Goal: Task Accomplishment & Management: Manage account settings

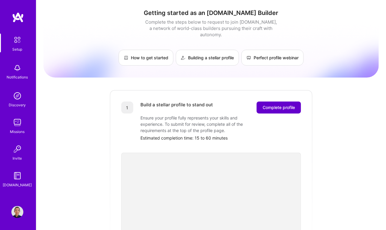
click at [270, 104] on button "Complete profile" at bounding box center [279, 108] width 44 height 12
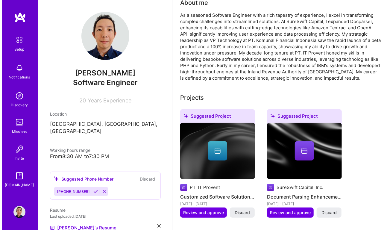
scroll to position [190, 0]
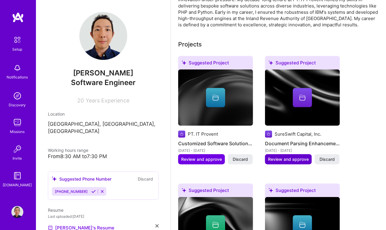
click at [288, 158] on span "Review and approve" at bounding box center [288, 159] width 41 height 6
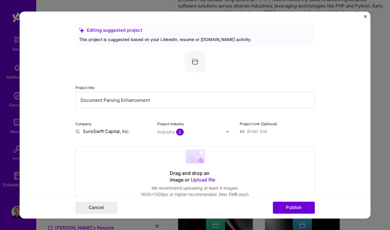
drag, startPoint x: 161, startPoint y: 100, endPoint x: 57, endPoint y: 106, distance: 103.5
click at [57, 106] on form "Editing suggested project This project is suggested based on your LinkedIn, res…" at bounding box center [194, 114] width 351 height 207
click at [80, 92] on div "Project title Document Parsing Enhancement" at bounding box center [195, 96] width 240 height 24
click at [79, 89] on label "Project title" at bounding box center [84, 87] width 19 height 4
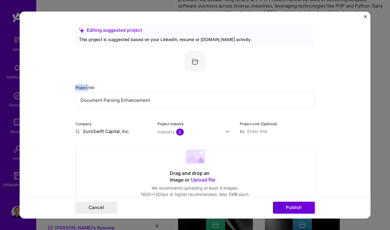
click at [79, 89] on label "Project title" at bounding box center [84, 87] width 19 height 4
click at [70, 89] on form "Editing suggested project This project is suggested based on your LinkedIn, res…" at bounding box center [194, 114] width 351 height 207
drag, startPoint x: 70, startPoint y: 89, endPoint x: 115, endPoint y: 90, distance: 44.9
click at [115, 90] on form "Editing suggested project This project is suggested based on your LinkedIn, res…" at bounding box center [194, 114] width 351 height 207
copy label "Project title"
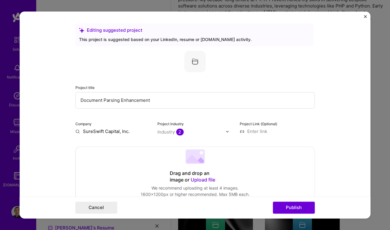
click at [178, 102] on input "Document Parsing Enhancement" at bounding box center [195, 100] width 240 height 16
paste input "Scalable Document Proces"
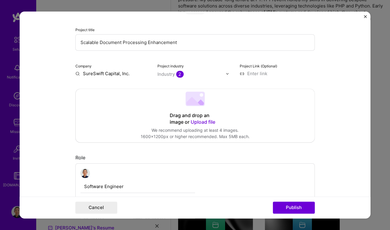
scroll to position [54, 0]
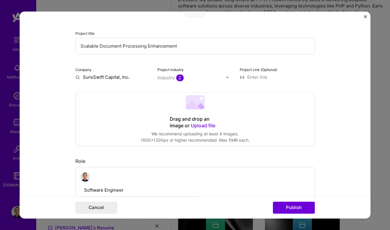
type input "Scalable Document Processing Enhancement"
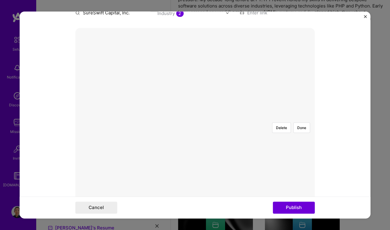
scroll to position [109, 0]
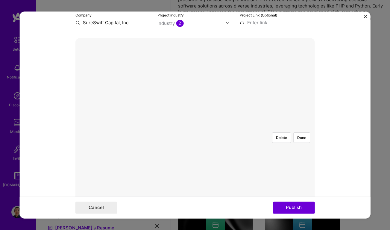
click at [291, 128] on div at bounding box center [305, 209] width 217 height 163
click at [312, 45] on div "Delete Done" at bounding box center [195, 128] width 240 height 180
click at [255, 119] on div at bounding box center [303, 181] width 217 height 163
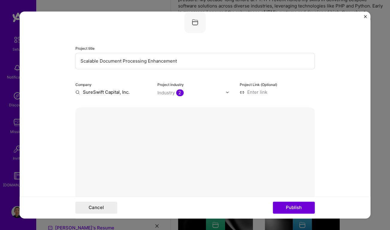
scroll to position [27, 0]
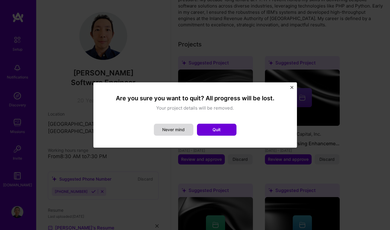
click at [191, 128] on button "Never mind" at bounding box center [174, 130] width 40 height 12
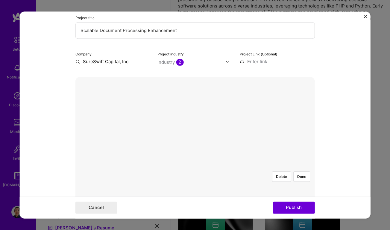
scroll to position [99, 0]
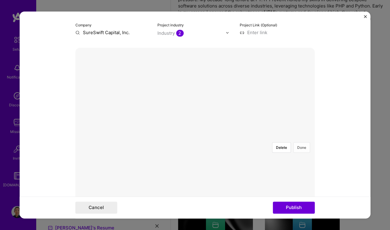
click at [299, 142] on button "Done" at bounding box center [302, 147] width 17 height 10
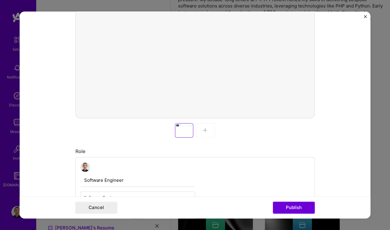
scroll to position [208, 0]
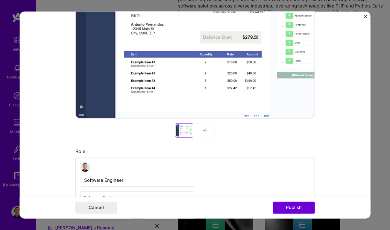
click at [177, 131] on div at bounding box center [184, 130] width 16 height 12
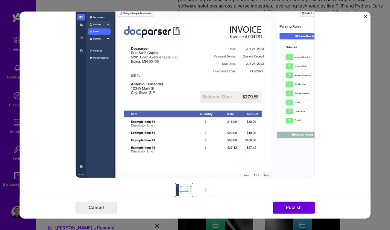
scroll to position [99, 0]
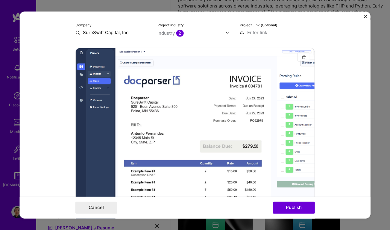
click at [302, 57] on img "button" at bounding box center [304, 57] width 5 height 5
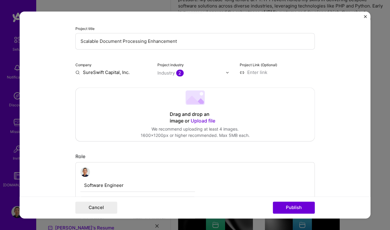
scroll to position [45, 0]
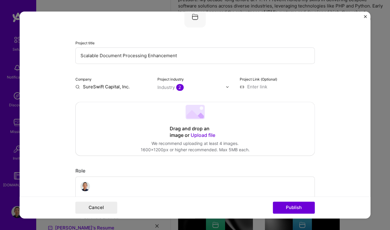
click at [28, 202] on div "Cancel Publish" at bounding box center [194, 208] width 351 height 22
click at [191, 136] on span "Upload file" at bounding box center [203, 135] width 25 height 6
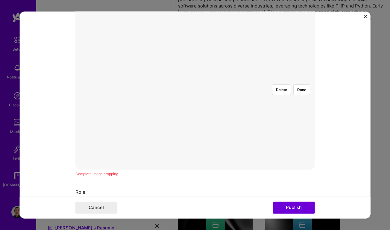
scroll to position [99, 0]
click at [43, 110] on form "Editing suggested project This project is suggested based on your LinkedIn, res…" at bounding box center [194, 114] width 351 height 207
click at [280, 142] on button "Delete" at bounding box center [281, 147] width 19 height 10
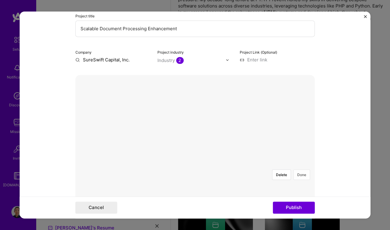
click at [298, 170] on button "Done" at bounding box center [302, 175] width 17 height 10
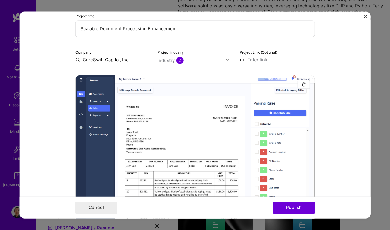
click at [45, 31] on form "Editing suggested project This project is suggested based on your LinkedIn, res…" at bounding box center [194, 114] width 351 height 207
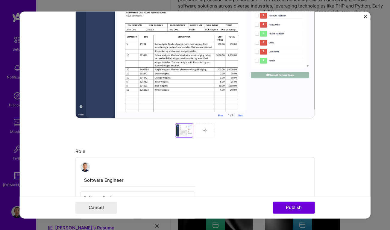
scroll to position [235, 0]
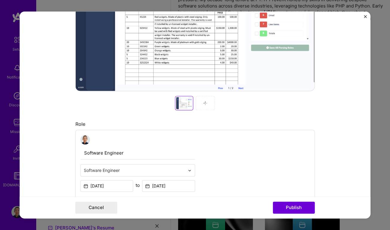
click at [204, 102] on img at bounding box center [205, 103] width 5 height 5
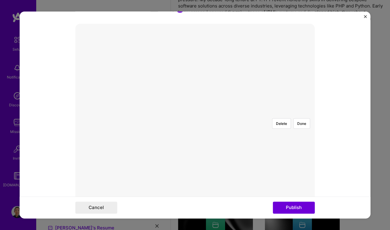
scroll to position [99, 0]
click at [299, 142] on button "Done" at bounding box center [302, 147] width 17 height 10
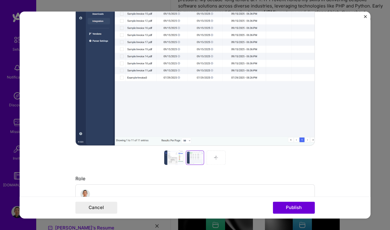
click at [214, 155] on div at bounding box center [216, 157] width 19 height 14
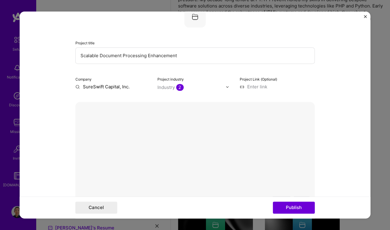
scroll to position [72, 0]
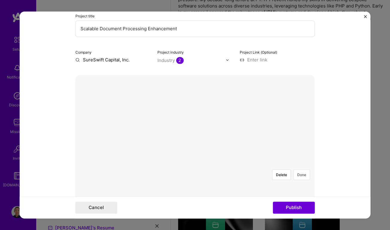
click at [301, 170] on button "Done" at bounding box center [302, 175] width 17 height 10
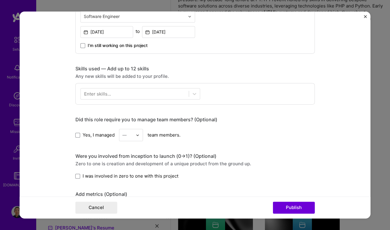
scroll to position [398, 0]
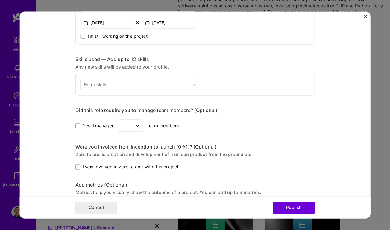
click at [162, 80] on div at bounding box center [135, 85] width 108 height 10
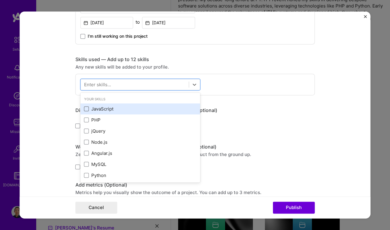
click at [84, 107] on span at bounding box center [86, 109] width 5 height 5
click at [0, 0] on input "checkbox" at bounding box center [0, 0] width 0 height 0
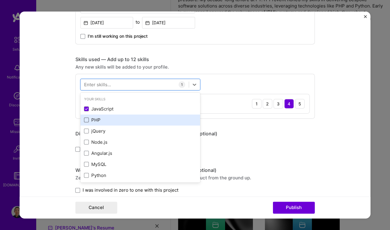
click at [84, 118] on span at bounding box center [86, 120] width 5 height 5
click at [0, 0] on input "checkbox" at bounding box center [0, 0] width 0 height 0
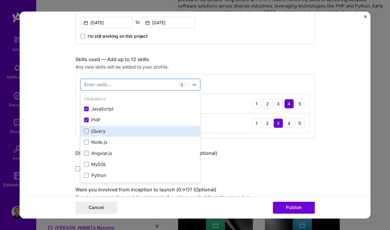
click at [86, 132] on div "jQuery" at bounding box center [141, 130] width 120 height 11
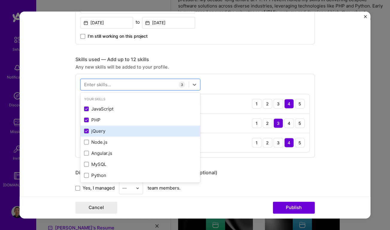
scroll to position [27, 0]
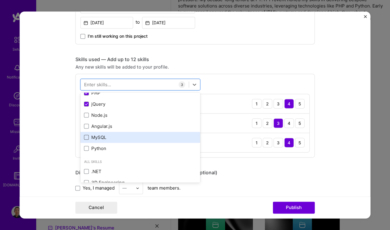
click at [84, 135] on span at bounding box center [86, 137] width 5 height 5
click at [0, 0] on input "checkbox" at bounding box center [0, 0] width 0 height 0
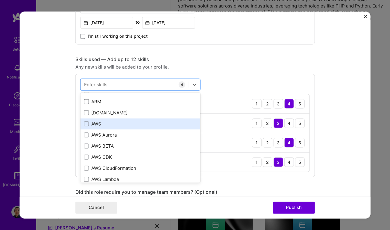
scroll to position [190, 0]
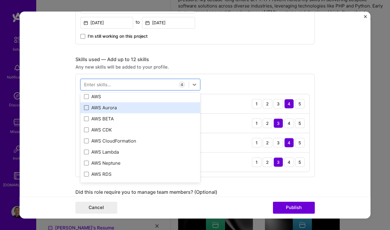
click at [84, 105] on span at bounding box center [86, 107] width 5 height 5
click at [0, 0] on input "checkbox" at bounding box center [0, 0] width 0 height 0
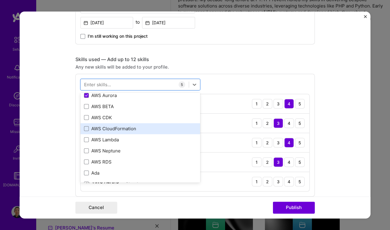
scroll to position [218, 0]
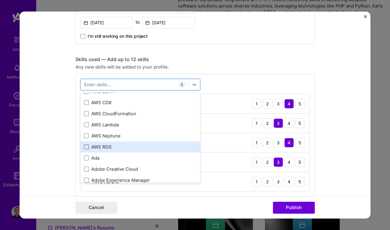
click at [84, 145] on span at bounding box center [86, 147] width 5 height 5
click at [0, 0] on input "checkbox" at bounding box center [0, 0] width 0 height 0
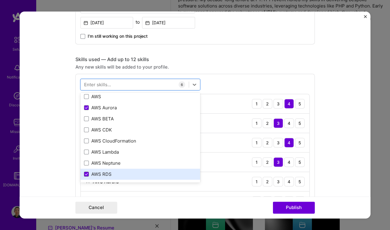
scroll to position [163, 0]
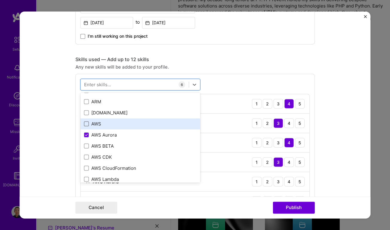
click at [84, 122] on span at bounding box center [86, 124] width 5 height 5
click at [0, 0] on input "checkbox" at bounding box center [0, 0] width 0 height 0
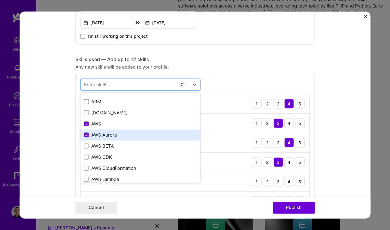
click at [85, 134] on icon at bounding box center [86, 135] width 3 height 2
click at [0, 0] on input "checkbox" at bounding box center [0, 0] width 0 height 0
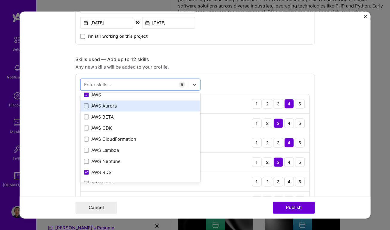
scroll to position [218, 0]
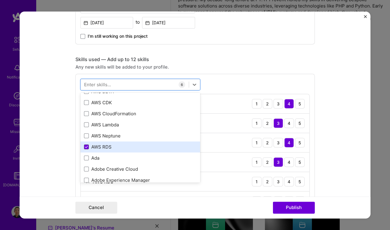
click at [85, 146] on icon at bounding box center [86, 147] width 3 height 2
click at [0, 0] on input "checkbox" at bounding box center [0, 0] width 0 height 0
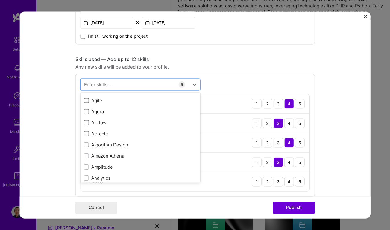
scroll to position [326, 0]
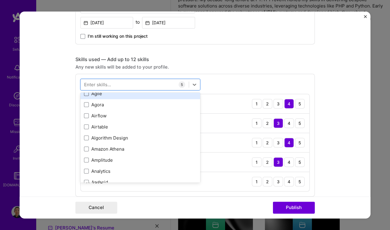
click at [84, 93] on span at bounding box center [86, 93] width 5 height 5
click at [0, 0] on input "checkbox" at bounding box center [0, 0] width 0 height 0
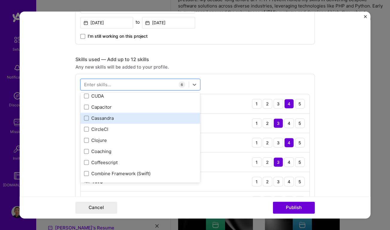
scroll to position [762, 0]
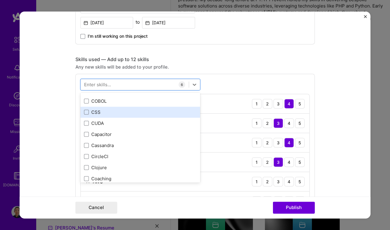
click at [81, 111] on div "CSS" at bounding box center [141, 112] width 120 height 11
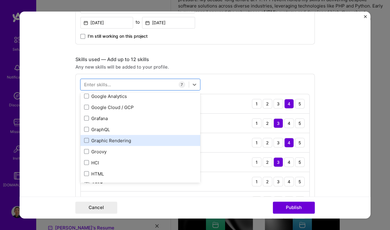
scroll to position [1688, 0]
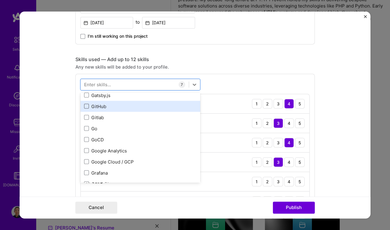
click at [84, 104] on span at bounding box center [86, 106] width 5 height 5
click at [0, 0] on input "checkbox" at bounding box center [0, 0] width 0 height 0
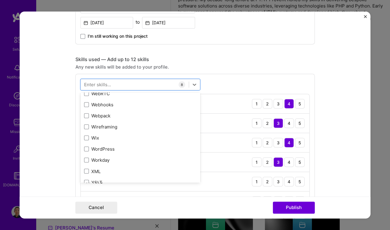
scroll to position [3987, 0]
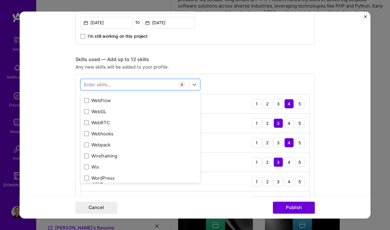
click at [333, 114] on form "Editing suggested project This project is suggested based on your LinkedIn, res…" at bounding box center [194, 114] width 351 height 207
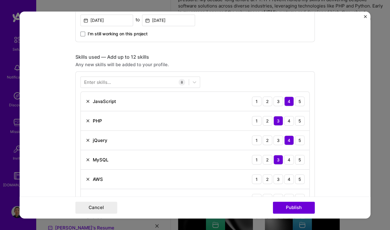
scroll to position [398, 0]
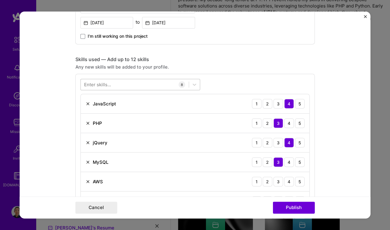
click at [122, 85] on div at bounding box center [135, 85] width 108 height 10
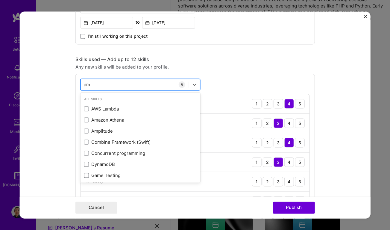
type input "amp"
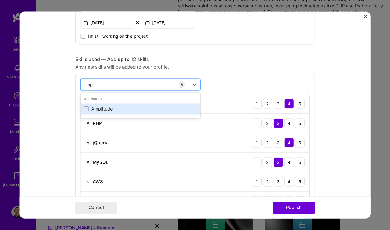
click at [84, 108] on span at bounding box center [86, 109] width 5 height 5
click at [0, 0] on input "checkbox" at bounding box center [0, 0] width 0 height 0
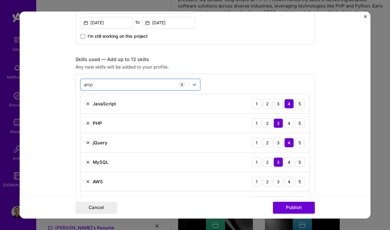
drag, startPoint x: 91, startPoint y: 82, endPoint x: 77, endPoint y: 83, distance: 14.4
click at [77, 83] on div "option Amplitude, selected. Select is focused ,type to refine list, press Down …" at bounding box center [195, 174] width 240 height 201
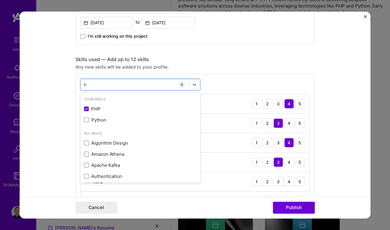
type input "hu"
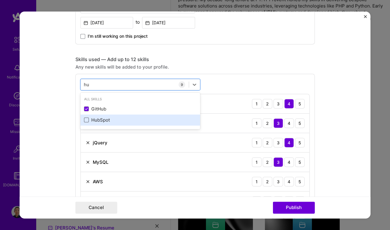
click at [86, 118] on span at bounding box center [86, 120] width 5 height 5
click at [0, 0] on input "checkbox" at bounding box center [0, 0] width 0 height 0
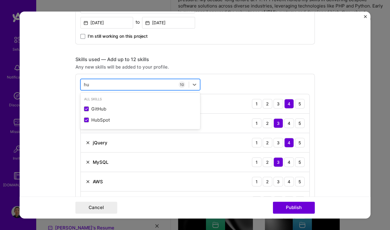
click at [99, 84] on div "hu hu" at bounding box center [135, 85] width 108 height 10
type input "g"
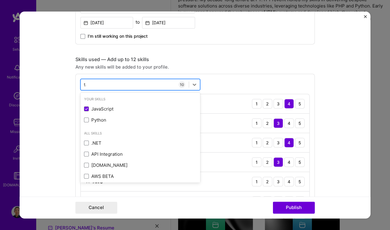
type input "t"
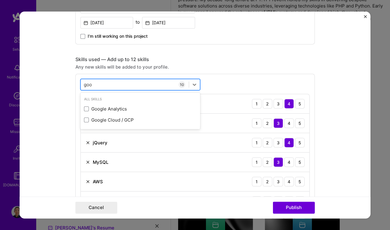
type input "goog"
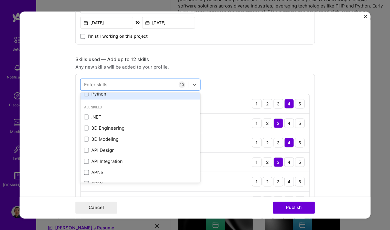
scroll to position [0, 0]
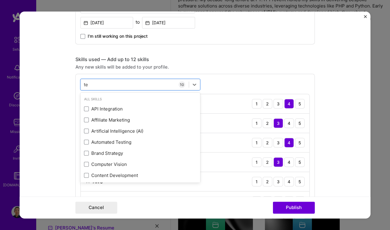
type input "tex"
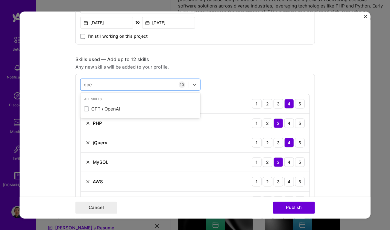
type input "open"
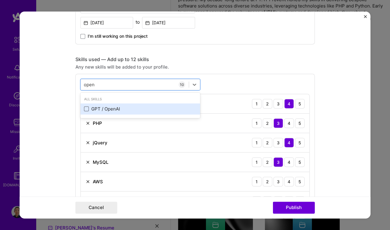
click at [85, 107] on span at bounding box center [86, 109] width 5 height 5
click at [0, 0] on input "checkbox" at bounding box center [0, 0] width 0 height 0
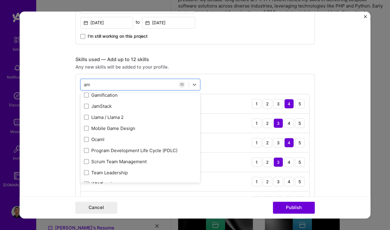
scroll to position [85, 0]
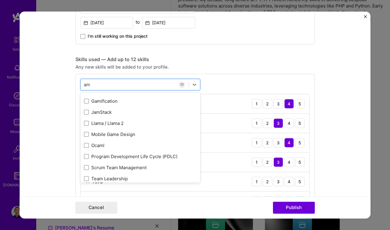
click at [282, 60] on div "Skills used — Add up to 12 skills" at bounding box center [195, 59] width 240 height 6
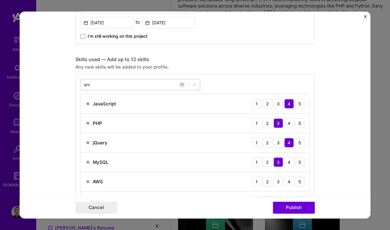
click at [85, 82] on input "am" at bounding box center [87, 84] width 7 height 6
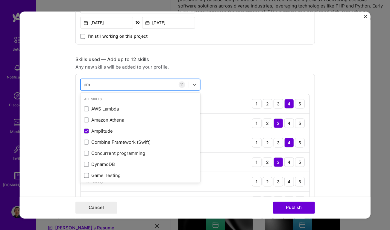
click at [85, 82] on input "am" at bounding box center [87, 84] width 7 height 6
type input "c"
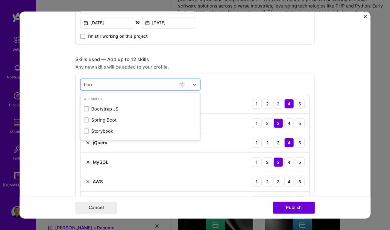
type input "bo"
click at [237, 56] on div "Skills used — Add up to 12 skills" at bounding box center [195, 59] width 240 height 6
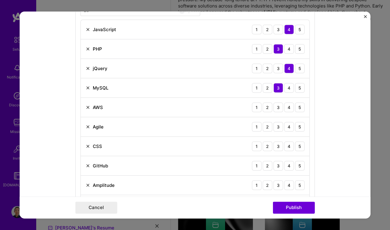
scroll to position [480, 0]
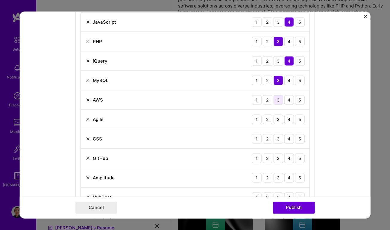
click at [278, 96] on div "3" at bounding box center [279, 100] width 10 height 10
click at [276, 118] on div "3" at bounding box center [279, 119] width 10 height 10
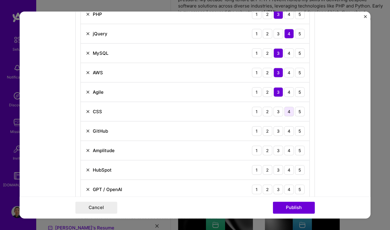
click at [286, 107] on div "4" at bounding box center [290, 112] width 10 height 10
click at [275, 128] on div "3" at bounding box center [279, 131] width 10 height 10
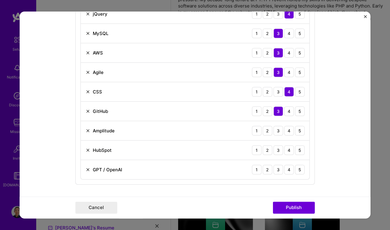
scroll to position [535, 0]
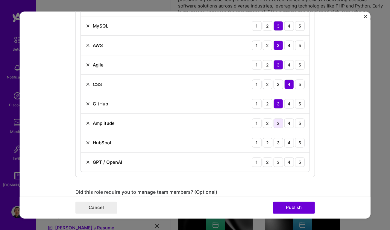
click at [274, 119] on div "3" at bounding box center [279, 123] width 10 height 10
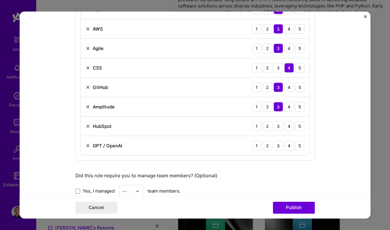
scroll to position [562, 0]
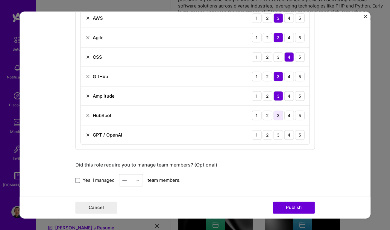
click at [276, 114] on div "3" at bounding box center [279, 116] width 10 height 10
click at [277, 130] on div "3" at bounding box center [279, 135] width 10 height 10
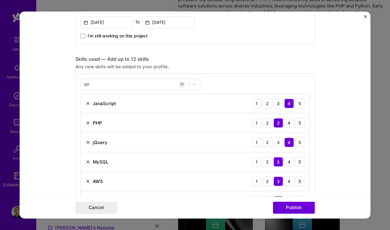
scroll to position [398, 0]
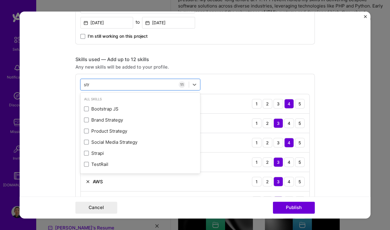
drag, startPoint x: 116, startPoint y: 80, endPoint x: 74, endPoint y: 81, distance: 42.5
click at [75, 81] on div "option GPT / OpenAI, selected. option Bootstrap JS focused, 0 of 2. 6 results a…" at bounding box center [195, 194] width 240 height 240
click at [88, 83] on div "str str" at bounding box center [135, 85] width 108 height 10
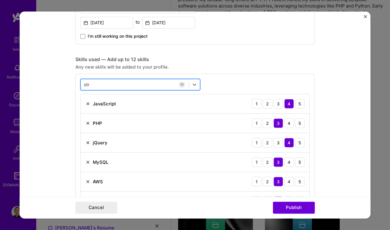
click at [88, 83] on div "str str" at bounding box center [135, 85] width 108 height 10
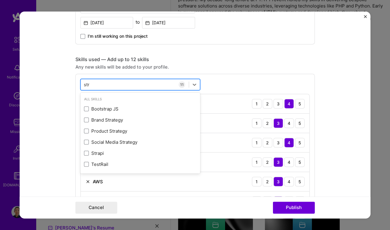
click at [84, 82] on input "str" at bounding box center [87, 84] width 6 height 6
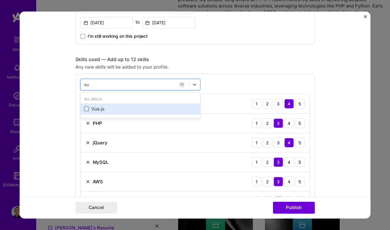
click at [85, 107] on span at bounding box center [86, 109] width 5 height 5
click at [0, 0] on input "checkbox" at bounding box center [0, 0] width 0 height 0
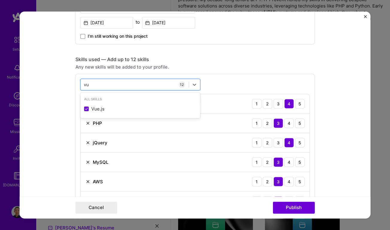
type input "vu"
click at [333, 68] on form "Editing suggested project This project is suggested based on your LinkedIn, res…" at bounding box center [194, 114] width 351 height 207
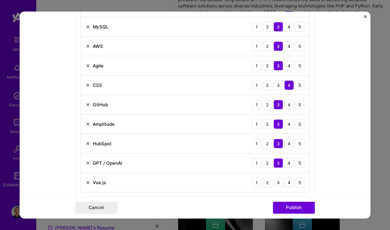
scroll to position [535, 0]
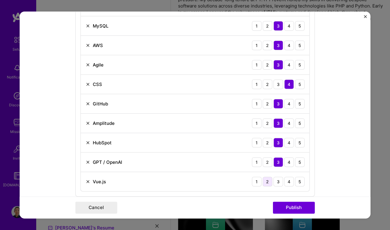
click at [264, 178] on div "2" at bounding box center [268, 182] width 10 height 10
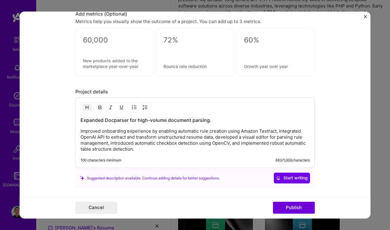
scroll to position [847, 0]
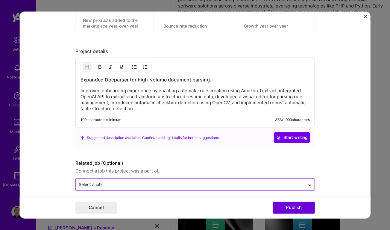
click at [272, 181] on input "text" at bounding box center [190, 184] width 223 height 6
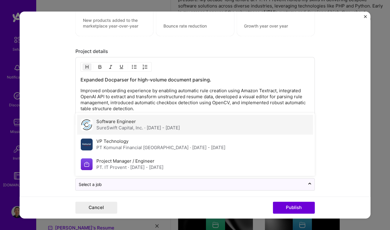
click at [88, 121] on img at bounding box center [87, 125] width 12 height 12
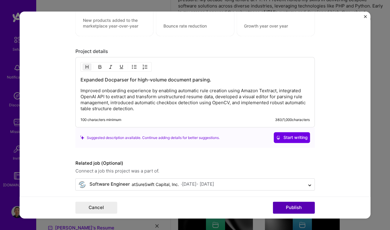
click at [292, 205] on button "Publish" at bounding box center [294, 208] width 42 height 12
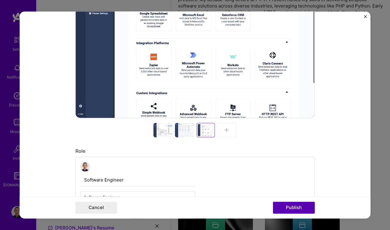
scroll to position [39, 0]
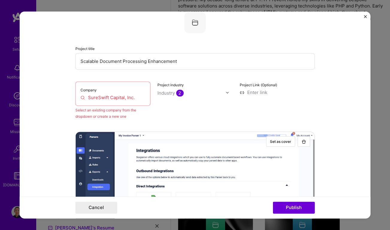
click at [131, 98] on input "SureSwift Capital, Inc." at bounding box center [113, 97] width 65 height 6
click at [137, 97] on input "SureSwift Capital, Inc." at bounding box center [113, 97] width 65 height 6
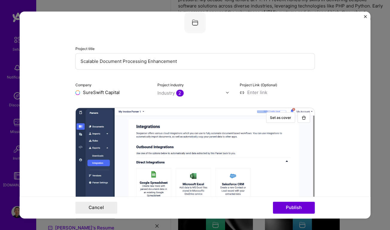
type input "SureSwift"
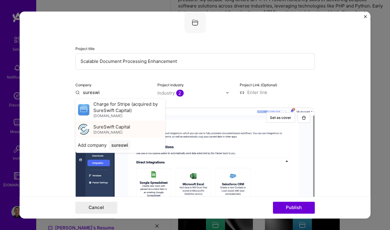
click at [106, 128] on span "SureSwift Capital" at bounding box center [111, 127] width 37 height 6
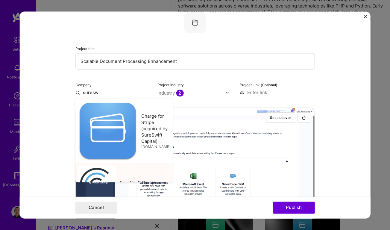
type input "SureSwift Capital"
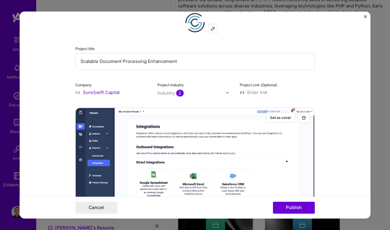
click at [262, 93] on input at bounding box center [277, 92] width 75 height 6
click at [26, 44] on form "Editing suggested project This project is suggested based on your LinkedIn, res…" at bounding box center [194, 114] width 351 height 207
click at [255, 90] on input at bounding box center [277, 92] width 75 height 6
paste input "[URL][DOMAIN_NAME]"
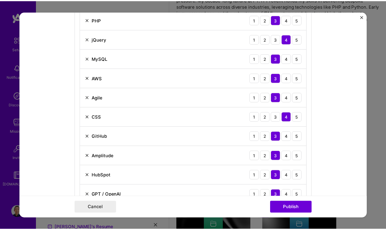
scroll to position [529, 0]
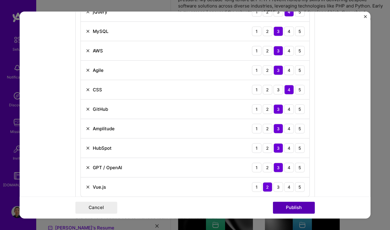
type input "[URL][DOMAIN_NAME]"
click at [308, 203] on button "Publish" at bounding box center [294, 208] width 42 height 12
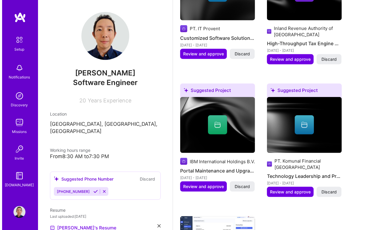
scroll to position [299, 0]
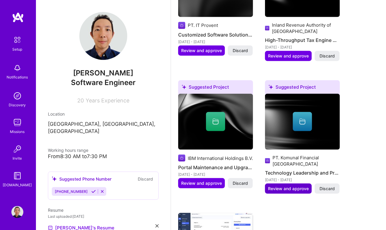
click at [285, 187] on span "Review and approve" at bounding box center [288, 189] width 41 height 6
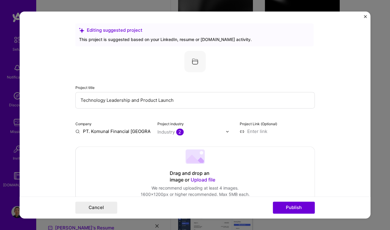
click at [152, 100] on input "Technology Leadership and Product Launch" at bounding box center [195, 100] width 240 height 16
paste input "Engineering"
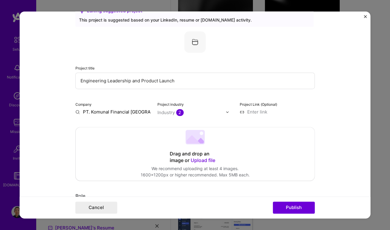
scroll to position [27, 0]
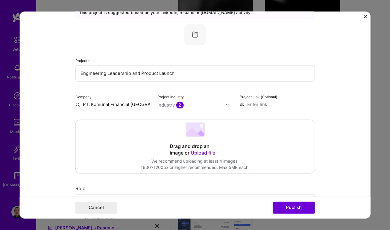
type input "Engineering Leadership and Product Launch"
click at [109, 102] on input "PT. Komunal Financial Indonesia" at bounding box center [112, 104] width 75 height 6
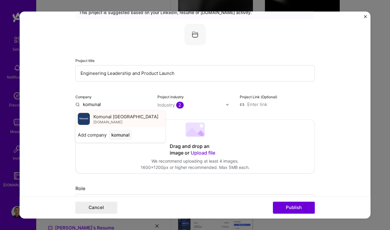
click at [105, 119] on span "Komunal [GEOGRAPHIC_DATA]" at bounding box center [125, 117] width 65 height 6
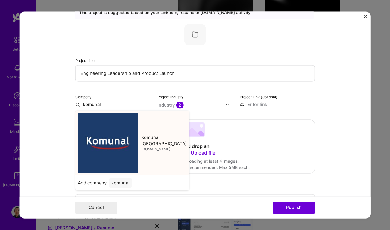
type input "Komunal [GEOGRAPHIC_DATA]"
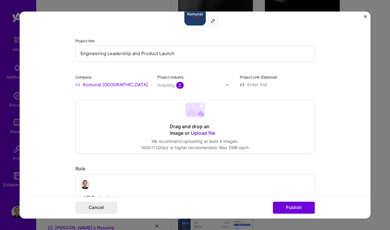
scroll to position [54, 0]
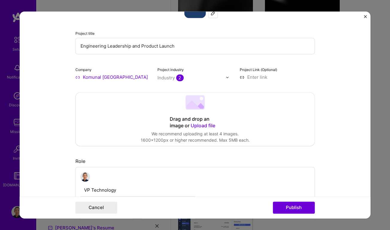
click at [258, 75] on input at bounding box center [277, 77] width 75 height 6
click at [335, 126] on form "Editing suggested project This project is suggested based on your LinkedIn, res…" at bounding box center [194, 114] width 351 height 207
type input "https://komunal.co.id"
drag, startPoint x: 292, startPoint y: 76, endPoint x: 245, endPoint y: 79, distance: 47.4
click at [245, 79] on input "https://komunal.co.id" at bounding box center [277, 77] width 75 height 6
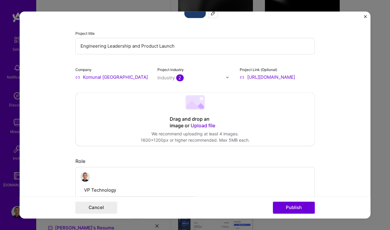
click at [42, 171] on form "Editing suggested project This project is suggested based on your LinkedIn, res…" at bounding box center [194, 114] width 351 height 207
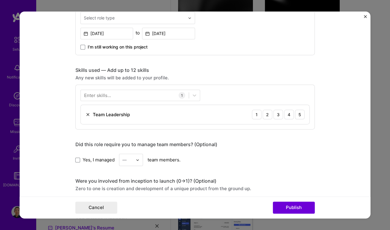
scroll to position [245, 0]
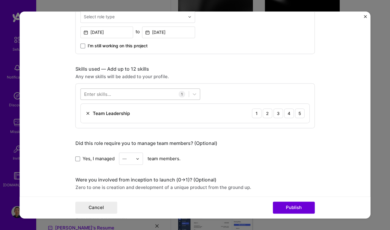
click at [146, 94] on div at bounding box center [135, 94] width 108 height 10
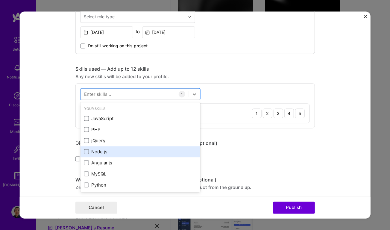
click at [84, 149] on div "Node.js" at bounding box center [140, 152] width 113 height 6
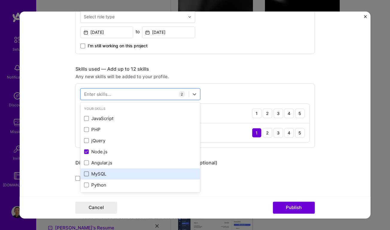
click at [84, 174] on span at bounding box center [86, 174] width 5 height 5
click at [0, 0] on input "checkbox" at bounding box center [0, 0] width 0 height 0
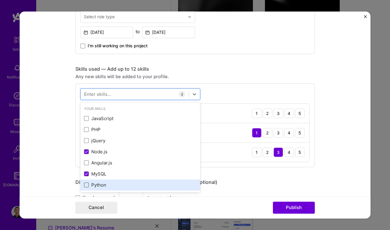
click at [84, 183] on span at bounding box center [86, 185] width 5 height 5
click at [0, 0] on input "checkbox" at bounding box center [0, 0] width 0 height 0
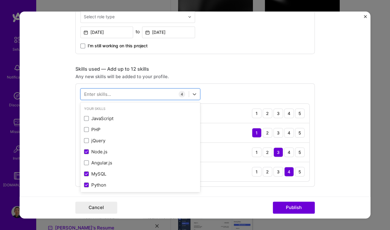
click at [337, 90] on form "Editing suggested project This project is suggested based on your LinkedIn, res…" at bounding box center [194, 114] width 351 height 207
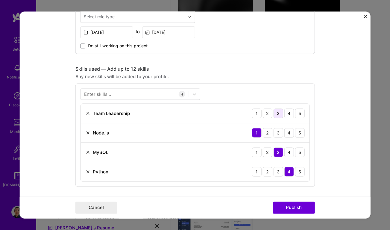
click at [275, 111] on div "3" at bounding box center [279, 113] width 10 height 10
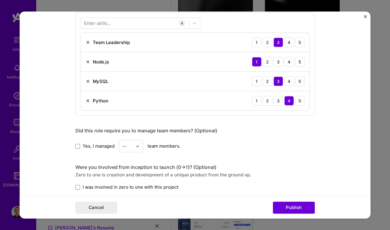
scroll to position [326, 0]
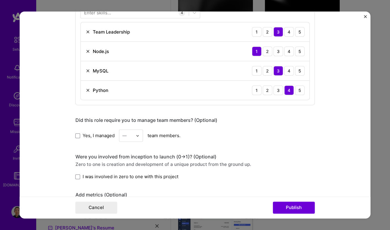
click at [137, 134] on img at bounding box center [138, 136] width 4 height 4
click at [128, 168] on div "10" at bounding box center [131, 169] width 20 height 11
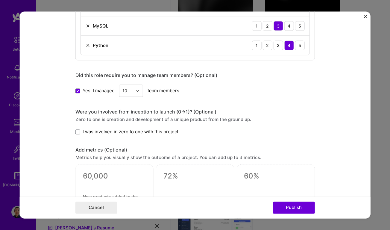
scroll to position [381, 0]
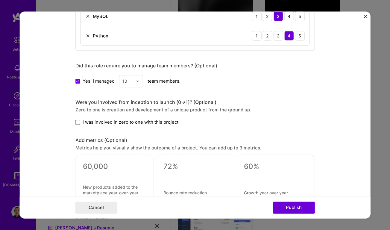
click at [163, 122] on span "I was involved in zero to one with this project" at bounding box center [131, 122] width 96 height 6
click at [0, 0] on input "I was involved in zero to one with this project" at bounding box center [0, 0] width 0 height 0
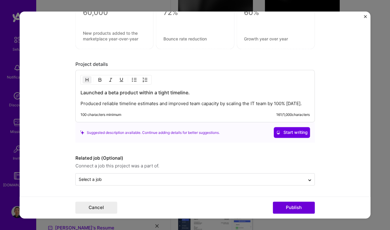
scroll to position [537, 0]
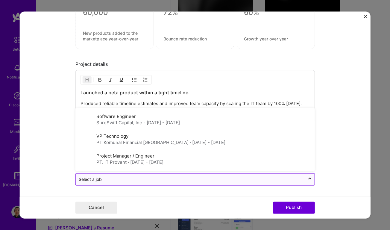
click at [220, 182] on input "text" at bounding box center [190, 179] width 223 height 6
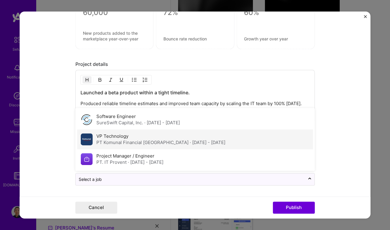
click at [118, 140] on div "PT Komunal Financial Indonesia · Jun 2020 - Apr 2021" at bounding box center [160, 143] width 129 height 6
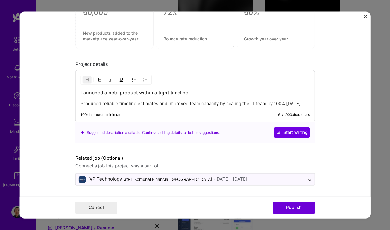
scroll to position [510, 0]
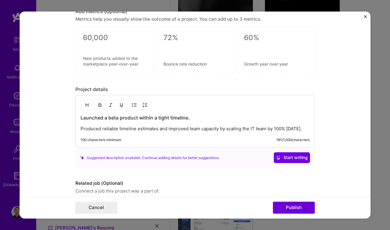
click at [268, 126] on p "Produced reliable timeline estimates and improved team capacity by scaling the …" at bounding box center [195, 129] width 229 height 6
drag, startPoint x: 225, startPoint y: 126, endPoint x: 225, endPoint y: 131, distance: 4.8
click at [225, 131] on p "Produced reliable timeline estimates and improved team capacity by scaling the …" at bounding box center [195, 129] width 229 height 6
click at [346, 118] on form "Editing suggested project This project is suggested based on your LinkedIn, res…" at bounding box center [194, 114] width 351 height 207
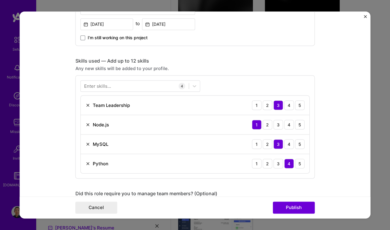
scroll to position [237, 0]
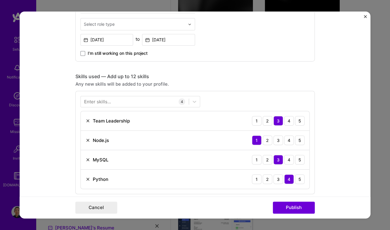
click at [37, 107] on form "Editing suggested project This project is suggested based on your LinkedIn, res…" at bounding box center [194, 114] width 351 height 207
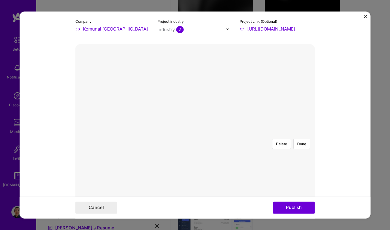
scroll to position [101, 0]
click at [202, 135] on div at bounding box center [312, 223] width 235 height 176
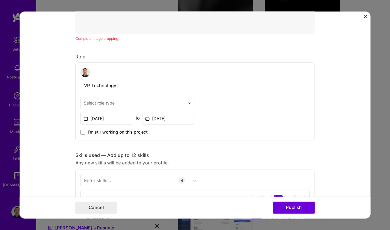
scroll to position [319, 0]
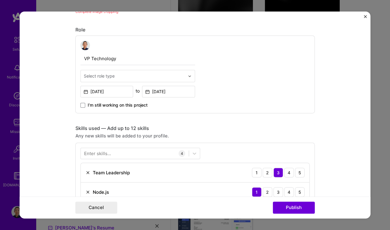
click at [184, 73] on div "Select role type" at bounding box center [134, 76] width 107 height 12
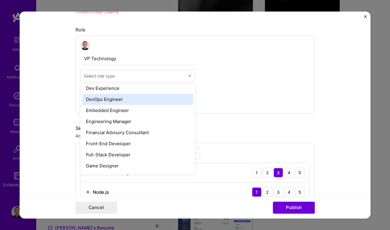
scroll to position [299, 0]
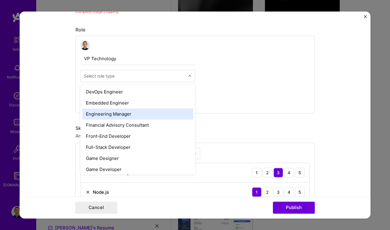
click at [175, 113] on div "Engineering Manager" at bounding box center [137, 113] width 111 height 11
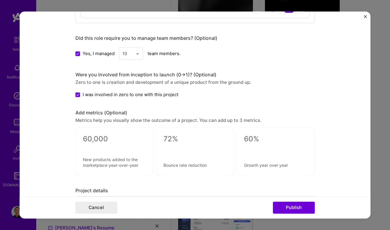
scroll to position [564, 0]
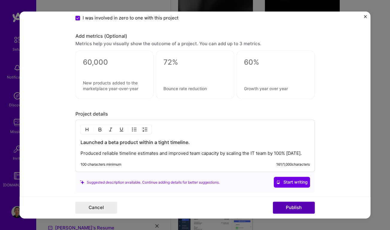
click at [309, 207] on button "Publish" at bounding box center [294, 208] width 42 height 12
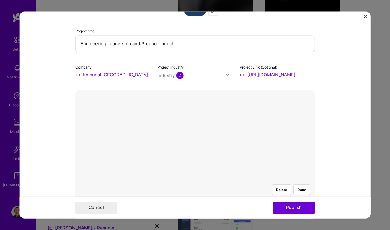
scroll to position [53, 0]
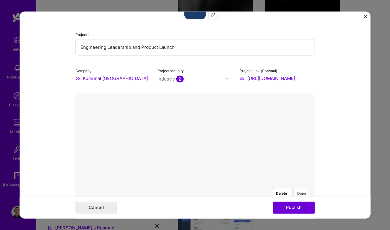
click at [301, 188] on button "Done" at bounding box center [302, 193] width 17 height 10
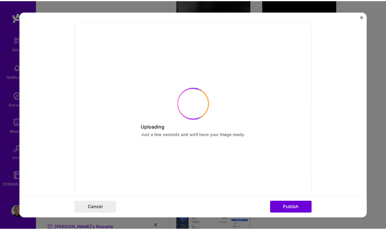
scroll to position [134, 0]
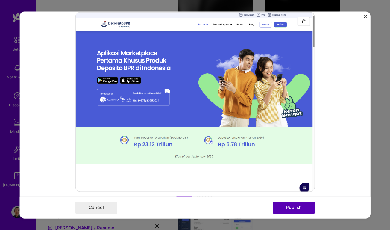
click at [309, 206] on button "Publish" at bounding box center [294, 208] width 42 height 12
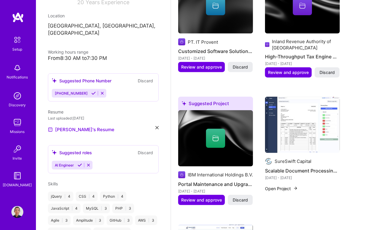
scroll to position [87, 0]
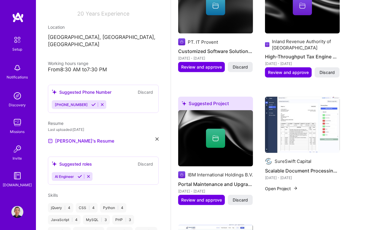
click at [91, 102] on icon at bounding box center [93, 104] width 4 height 4
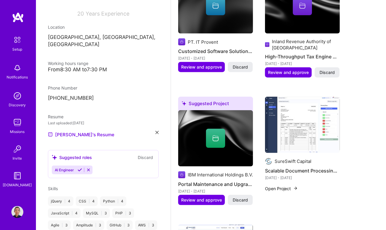
click at [81, 168] on icon at bounding box center [80, 170] width 4 height 4
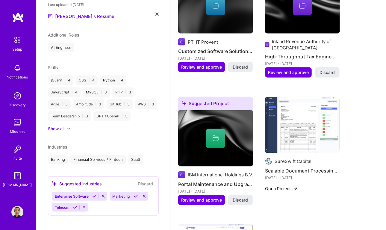
scroll to position [214, 0]
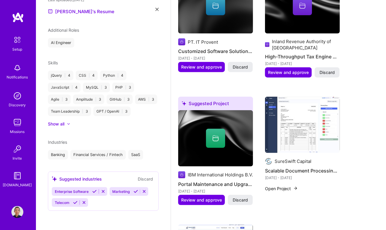
click at [94, 190] on icon at bounding box center [94, 191] width 4 height 4
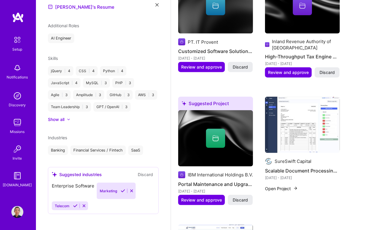
scroll to position [203, 0]
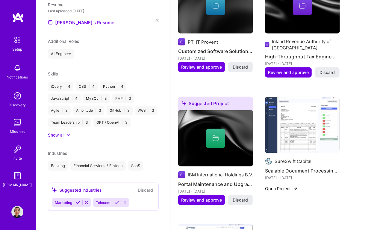
click at [139, 190] on button "Discard" at bounding box center [145, 190] width 19 height 7
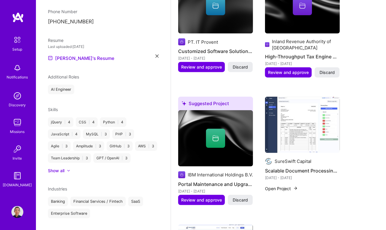
scroll to position [215, 0]
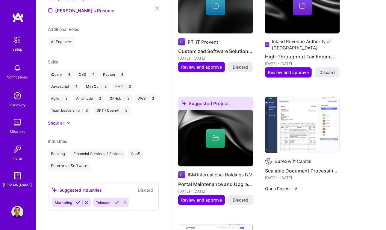
click at [145, 193] on button "Discard" at bounding box center [145, 190] width 19 height 7
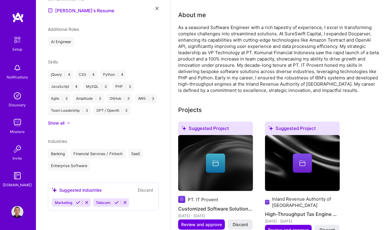
scroll to position [110, 0]
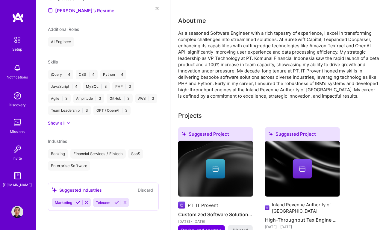
click at [126, 202] on icon at bounding box center [125, 202] width 4 height 4
click at [88, 203] on icon at bounding box center [86, 202] width 4 height 4
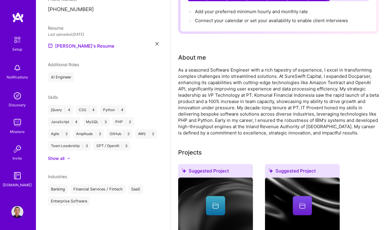
scroll to position [0, 0]
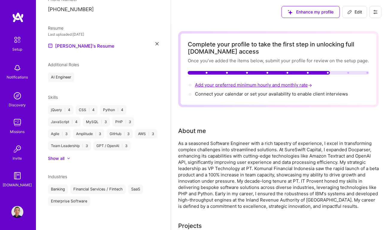
click at [268, 84] on span "Add your preferred minimum hourly and monthly rate →" at bounding box center [254, 85] width 118 height 6
select select "ID"
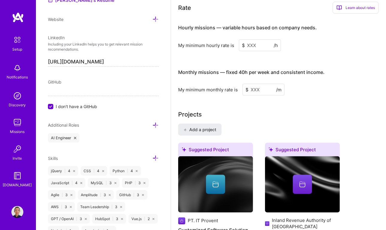
scroll to position [396, 0]
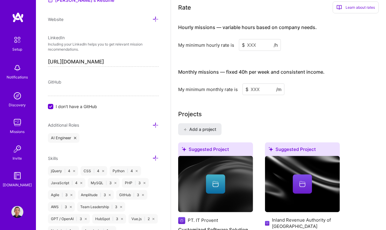
click at [255, 46] on input at bounding box center [260, 45] width 42 height 12
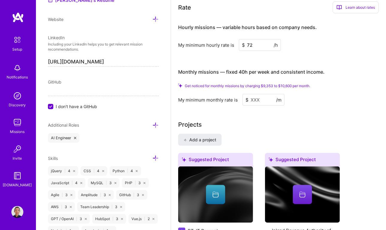
type input "72"
click at [257, 99] on input at bounding box center [264, 100] width 42 height 12
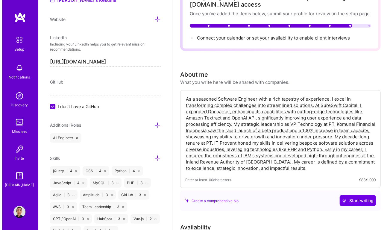
scroll to position [0, 0]
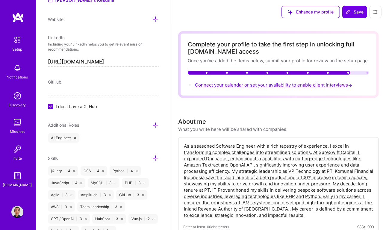
type input "6200"
click at [273, 86] on span "Connect your calendar or set your availability to enable client interviews →" at bounding box center [274, 85] width 158 height 6
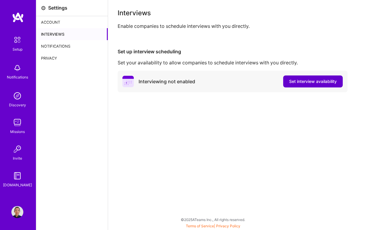
click at [311, 83] on span "Set interview availability" at bounding box center [313, 81] width 48 height 6
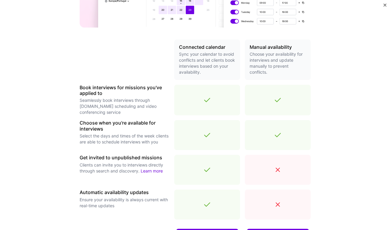
scroll to position [190, 0]
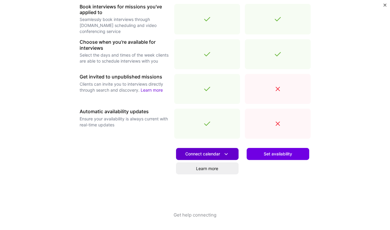
click at [224, 155] on icon at bounding box center [226, 154] width 6 height 6
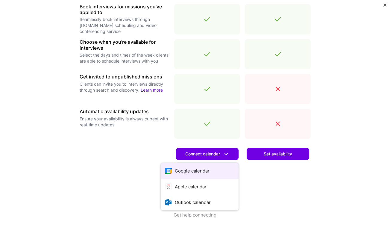
click at [196, 171] on button "Google calendar" at bounding box center [200, 171] width 78 height 16
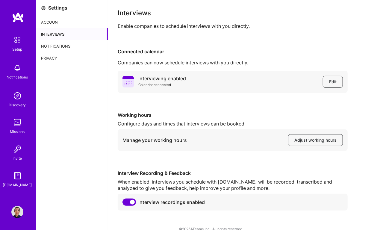
scroll to position [9, 0]
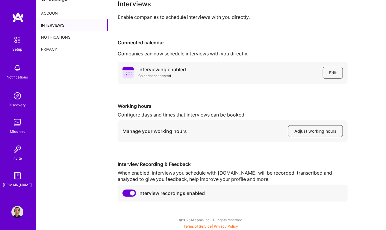
click at [330, 122] on div "Manage your working hours Adjust working hours" at bounding box center [233, 131] width 230 height 22
click at [316, 130] on span "Adjust working hours" at bounding box center [315, 131] width 42 height 6
click at [17, 46] on img at bounding box center [17, 40] width 13 height 13
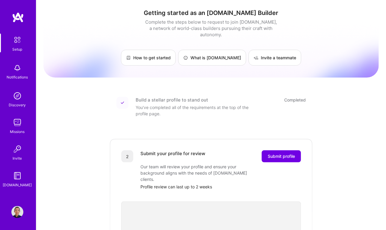
click at [17, 43] on img at bounding box center [17, 40] width 13 height 13
click at [16, 209] on img at bounding box center [17, 212] width 12 height 12
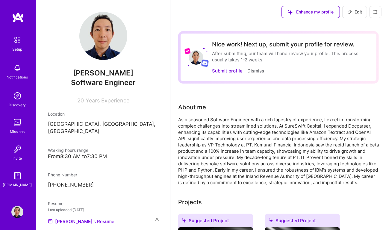
click at [376, 10] on icon at bounding box center [376, 12] width 4 height 4
click at [361, 11] on span "Edit" at bounding box center [354, 12] width 15 height 6
select select "ID"
click at [351, 12] on icon at bounding box center [349, 12] width 5 height 5
select select "ID"
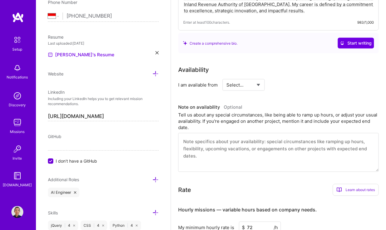
scroll to position [190, 0]
click at [247, 86] on select "Select... Right Now Future Date Not Available" at bounding box center [243, 84] width 34 height 15
select select "Right Now"
click at [226, 77] on select "Select... Right Now Future Date Not Available" at bounding box center [243, 84] width 34 height 15
click at [377, 81] on div "I am available from Select... Right Now Future Date Not Available for h/week" at bounding box center [278, 85] width 201 height 12
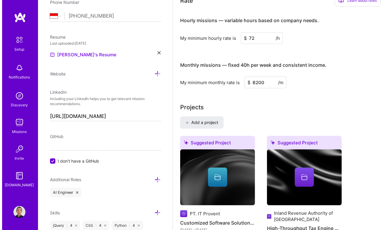
scroll to position [408, 0]
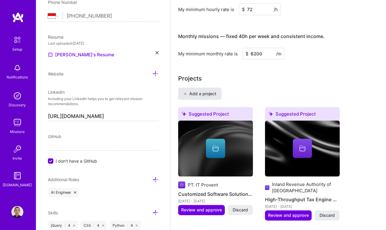
click at [205, 93] on span "Add a project" at bounding box center [200, 94] width 33 height 6
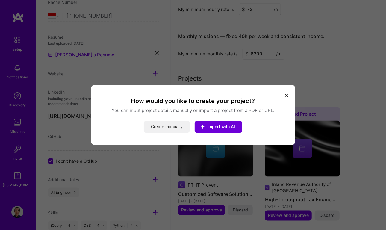
click at [170, 127] on button "Create manually" at bounding box center [167, 127] width 46 height 12
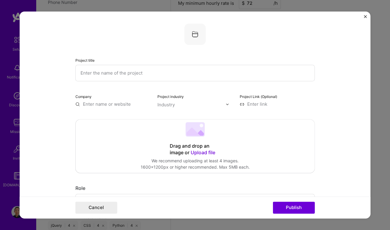
click at [26, 191] on form "Project title Company Project industry Industry Project Link (Optional) Drag an…" at bounding box center [194, 114] width 351 height 207
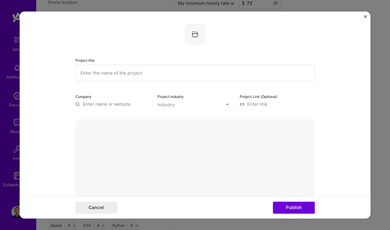
scroll to position [27, 0]
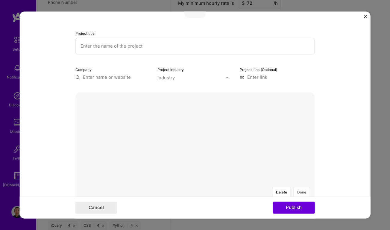
click at [301, 187] on button "Done" at bounding box center [302, 192] width 17 height 10
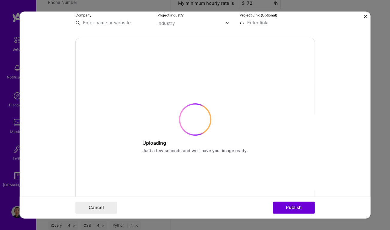
scroll to position [54, 0]
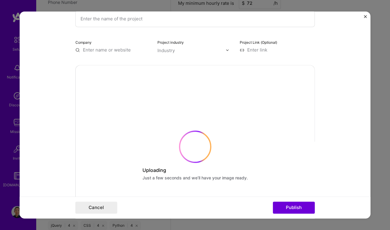
click at [226, 49] on img at bounding box center [228, 50] width 4 height 4
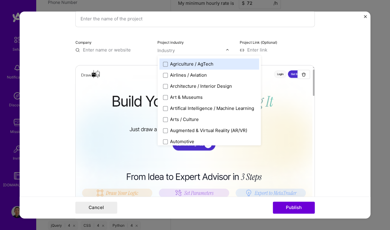
scroll to position [81, 0]
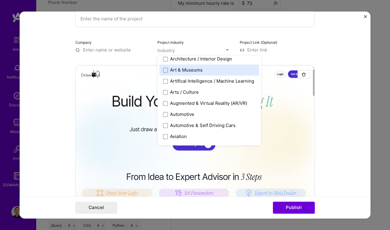
click at [337, 67] on form "Project title Company Project industry option Art & Museums focused, 9 of 120. …" at bounding box center [194, 114] width 351 height 207
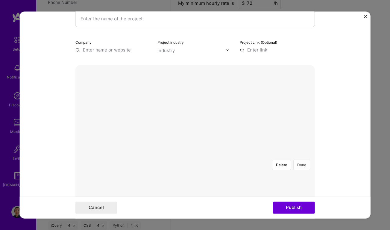
click at [302, 160] on button "Done" at bounding box center [302, 165] width 17 height 10
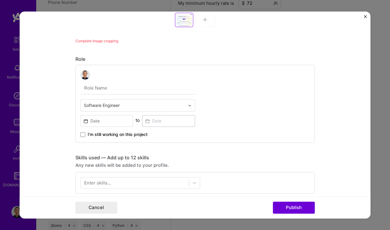
scroll to position [299, 0]
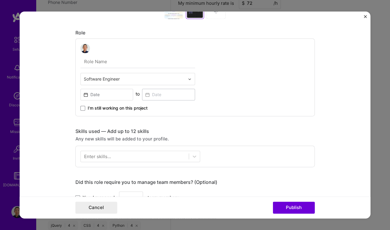
click at [180, 81] on input "text" at bounding box center [134, 79] width 101 height 6
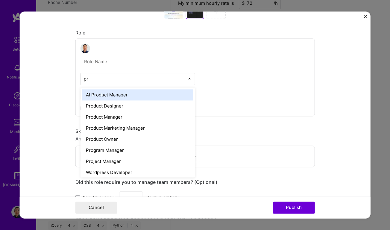
type input "pro"
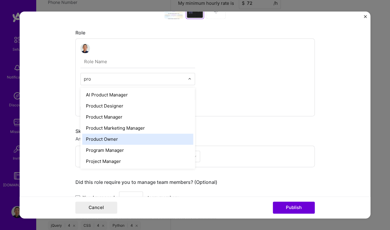
click at [114, 139] on div "Product Owner" at bounding box center [137, 139] width 111 height 11
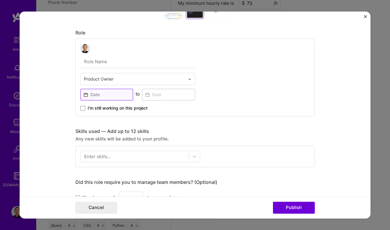
click at [119, 92] on input at bounding box center [107, 95] width 53 height 12
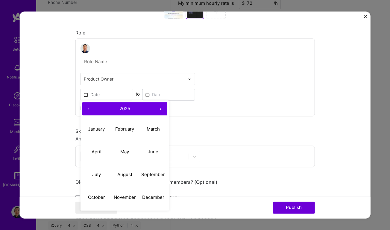
click at [86, 108] on button "‹" at bounding box center [88, 108] width 13 height 13
click at [90, 129] on abbr "January" at bounding box center [96, 129] width 17 height 6
type input "[DATE]"
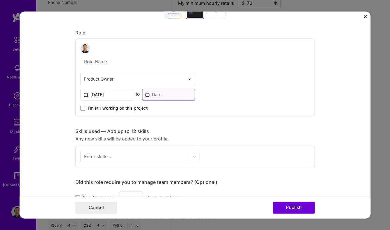
click at [161, 95] on input at bounding box center [168, 95] width 53 height 12
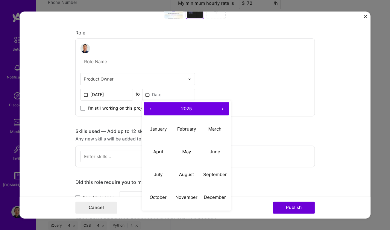
click at [265, 81] on div "Product Owner [DATE] to ‹ 2025 › January February March April May June July Aug…" at bounding box center [195, 77] width 240 height 78
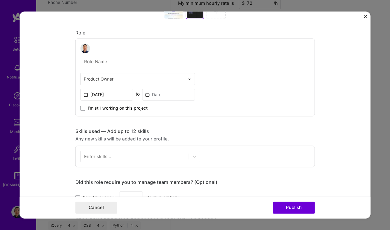
click at [145, 106] on span "I’m still working on this project" at bounding box center [118, 108] width 60 height 6
click at [0, 0] on input "I’m still working on this project" at bounding box center [0, 0] width 0 height 0
click at [171, 157] on div at bounding box center [135, 157] width 108 height 10
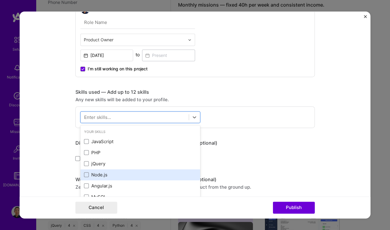
scroll to position [354, 0]
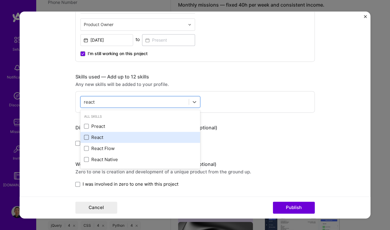
click at [84, 135] on span at bounding box center [86, 137] width 5 height 5
click at [0, 0] on input "checkbox" at bounding box center [0, 0] width 0 height 0
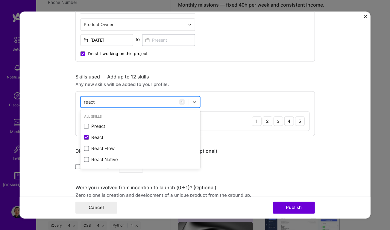
click at [84, 102] on input "react" at bounding box center [89, 102] width 11 height 6
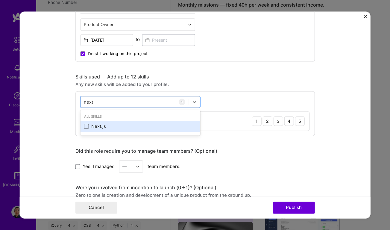
click at [85, 125] on span at bounding box center [86, 126] width 5 height 5
click at [0, 0] on input "checkbox" at bounding box center [0, 0] width 0 height 0
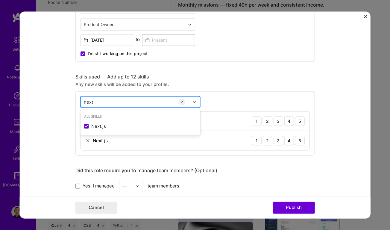
click at [90, 101] on input "next" at bounding box center [89, 102] width 10 height 6
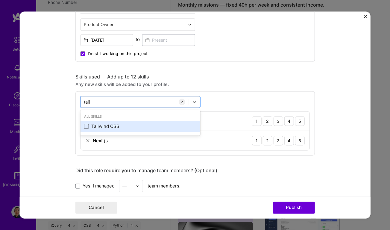
click at [84, 126] on span at bounding box center [86, 126] width 5 height 5
click at [0, 0] on input "checkbox" at bounding box center [0, 0] width 0 height 0
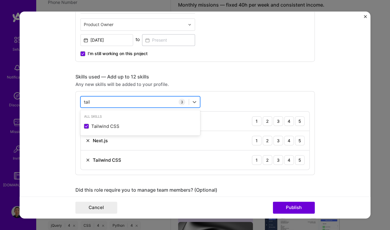
click at [84, 99] on input "tail" at bounding box center [87, 102] width 7 height 6
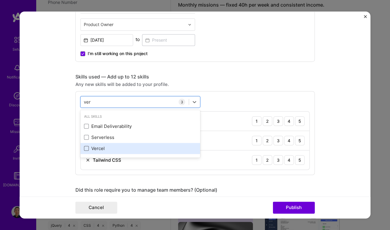
click at [84, 148] on span at bounding box center [86, 148] width 5 height 5
click at [0, 0] on input "checkbox" at bounding box center [0, 0] width 0 height 0
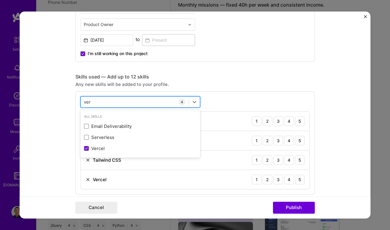
click at [84, 101] on input "ver" at bounding box center [87, 102] width 7 height 6
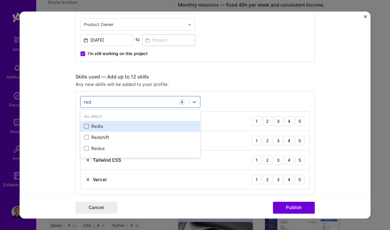
click at [84, 124] on span at bounding box center [86, 126] width 5 height 5
click at [0, 0] on input "checkbox" at bounding box center [0, 0] width 0 height 0
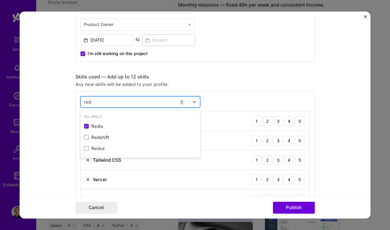
click at [84, 99] on input "red" at bounding box center [87, 102] width 7 height 6
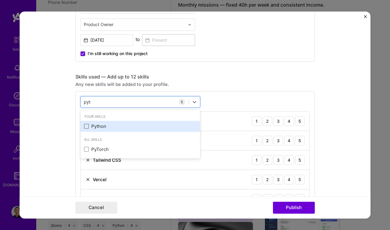
click at [84, 124] on span at bounding box center [86, 126] width 5 height 5
click at [0, 0] on input "checkbox" at bounding box center [0, 0] width 0 height 0
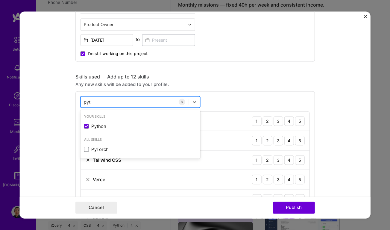
click at [84, 101] on input "pyt" at bounding box center [87, 102] width 7 height 6
type input "m"
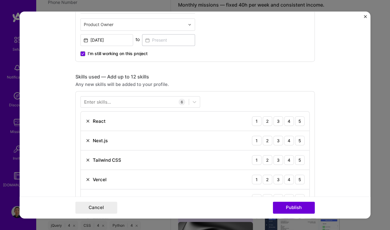
click at [47, 122] on form "Project title Company Project industry Industry Project Link (Optional) Set as …" at bounding box center [194, 114] width 351 height 207
click at [94, 103] on div "Enter skills..." at bounding box center [97, 102] width 27 height 6
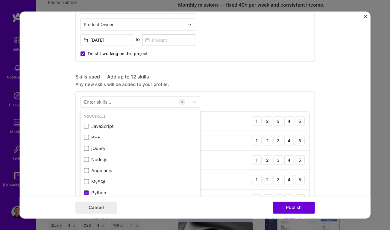
click at [95, 100] on div "Enter skills..." at bounding box center [97, 102] width 27 height 6
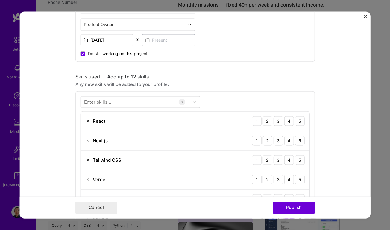
click at [97, 99] on div "Enter skills..." at bounding box center [97, 102] width 27 height 6
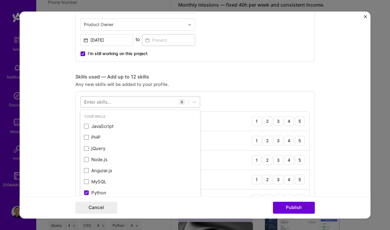
click at [110, 99] on div at bounding box center [135, 102] width 108 height 10
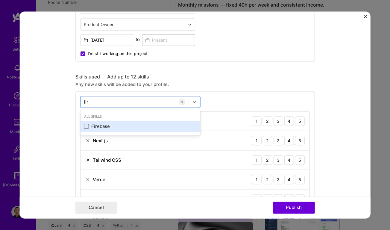
click at [84, 124] on span at bounding box center [86, 126] width 5 height 5
click at [0, 0] on input "checkbox" at bounding box center [0, 0] width 0 height 0
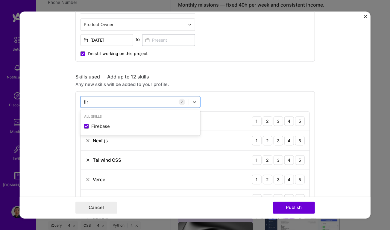
type input "fir"
click at [45, 129] on form "Project title Company Project industry Industry Project Link (Optional) Set as …" at bounding box center [194, 114] width 351 height 207
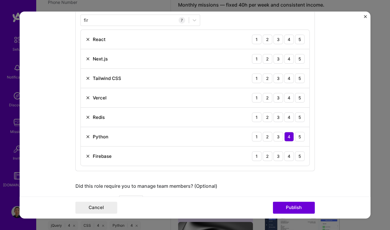
scroll to position [408, 0]
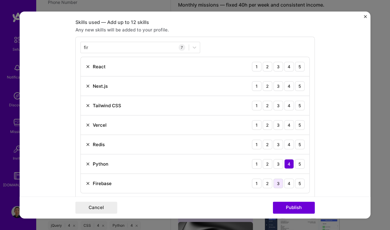
click at [276, 181] on div "3" at bounding box center [279, 183] width 10 height 10
click at [286, 181] on div "4" at bounding box center [290, 183] width 10 height 10
click at [270, 83] on div "2" at bounding box center [268, 86] width 10 height 10
click at [266, 65] on div "2" at bounding box center [268, 67] width 10 height 10
click at [267, 104] on div "2" at bounding box center [268, 106] width 10 height 10
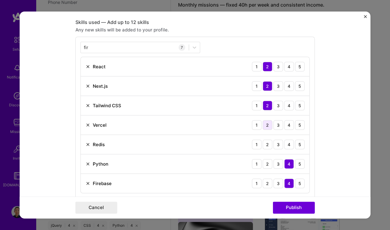
click at [267, 124] on div "2" at bounding box center [268, 125] width 10 height 10
click at [287, 143] on div "4" at bounding box center [290, 145] width 10 height 10
click at [276, 65] on div "3" at bounding box center [279, 67] width 10 height 10
click at [276, 81] on div "3" at bounding box center [279, 86] width 10 height 10
click at [278, 102] on div "3" at bounding box center [279, 106] width 10 height 10
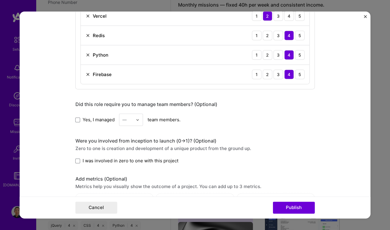
scroll to position [544, 0]
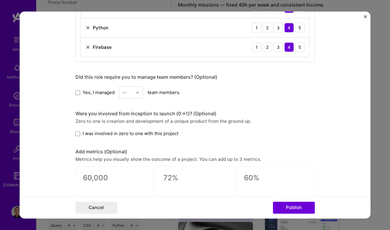
click at [133, 132] on span "I was involved in zero to one with this project" at bounding box center [131, 133] width 96 height 6
click at [0, 0] on input "I was involved in zero to one with this project" at bounding box center [0, 0] width 0 height 0
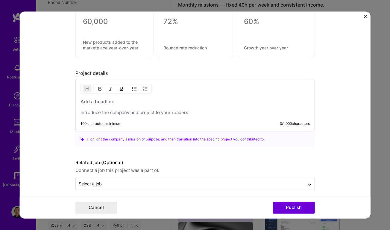
scroll to position [674, 0]
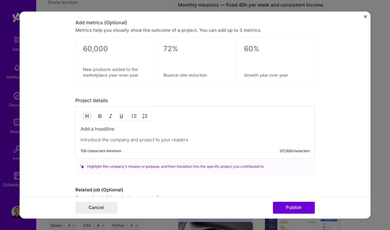
click at [134, 137] on p at bounding box center [195, 140] width 229 height 6
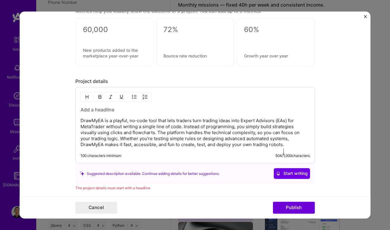
scroll to position [682, 0]
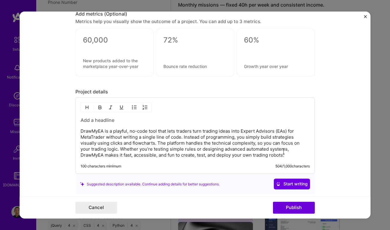
click at [139, 117] on h3 at bounding box center [195, 120] width 229 height 7
click at [332, 99] on form "Project title Company Project industry Industry Project Link (Optional) Set as …" at bounding box center [194, 114] width 351 height 207
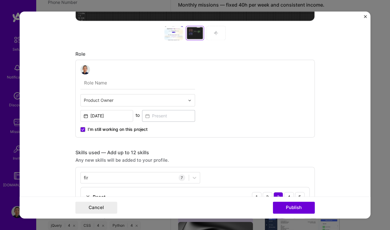
scroll to position [267, 0]
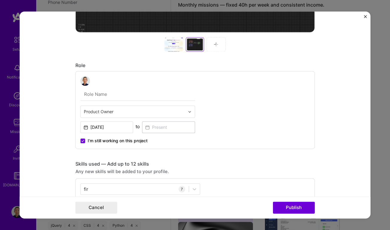
click at [105, 96] on input "text" at bounding box center [138, 94] width 115 height 13
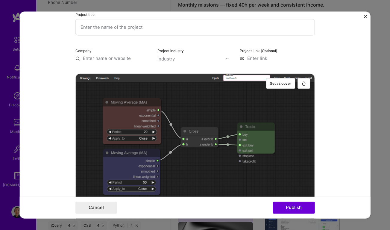
scroll to position [0, 0]
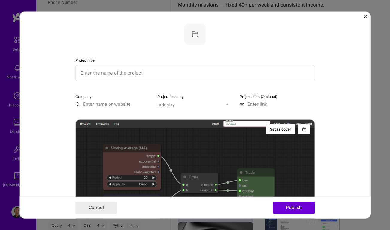
type input "Product Builder"
click at [148, 71] on input "text" at bounding box center [195, 73] width 240 height 16
type input "DrawMyEA"
click at [184, 103] on input "text" at bounding box center [192, 105] width 68 height 6
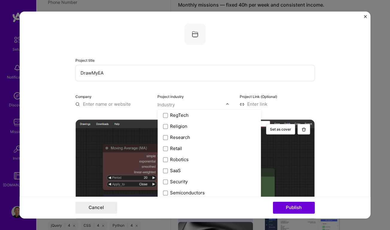
scroll to position [1134, 0]
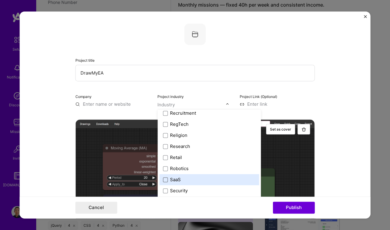
click at [163, 179] on span at bounding box center [165, 179] width 5 height 5
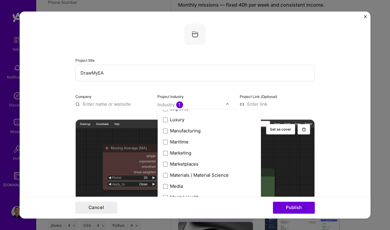
scroll to position [835, 0]
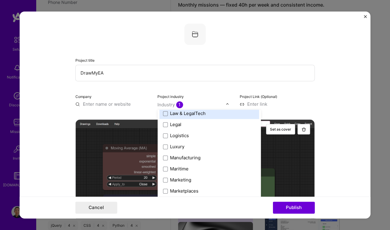
click at [320, 86] on form "Project title DrawMyEA Company Project industry option SaaS, selected. option L…" at bounding box center [194, 114] width 351 height 207
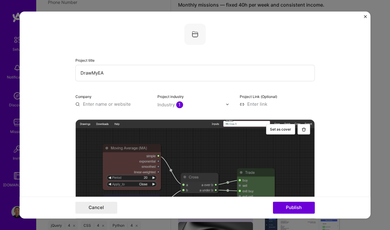
click at [271, 102] on input at bounding box center [277, 104] width 75 height 6
paste input "[URL][DOMAIN_NAME]"
type input "[URL][DOMAIN_NAME]"
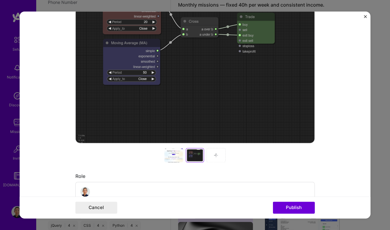
scroll to position [163, 0]
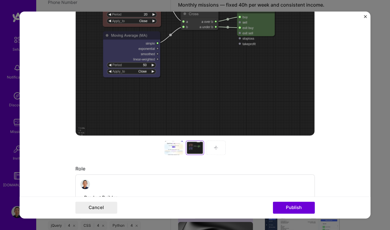
click at [170, 148] on div at bounding box center [173, 147] width 19 height 14
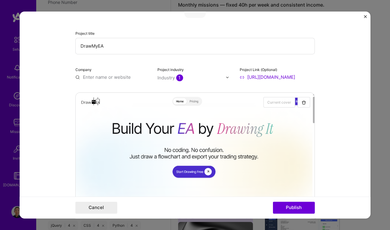
scroll to position [0, 0]
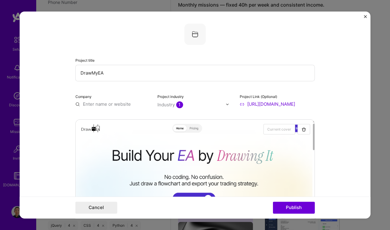
click at [117, 104] on input "text" at bounding box center [112, 104] width 75 height 6
type input "DrawMy"
click at [99, 104] on input "DrawMy" at bounding box center [112, 104] width 75 height 6
paste input "DrawMy"
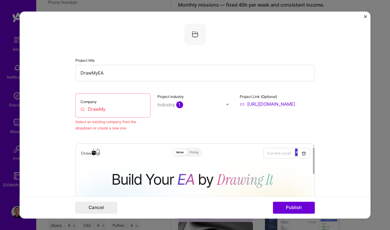
drag, startPoint x: 33, startPoint y: 156, endPoint x: 38, endPoint y: 147, distance: 10.2
click at [33, 156] on form "Project title DrawMyEA Company DrawMy Select an existing company from the dropd…" at bounding box center [194, 114] width 351 height 207
click at [119, 109] on input "DrawMy" at bounding box center [113, 109] width 65 height 6
paste input "[URL][DOMAIN_NAME]"
type input "[URL][DOMAIN_NAME]"
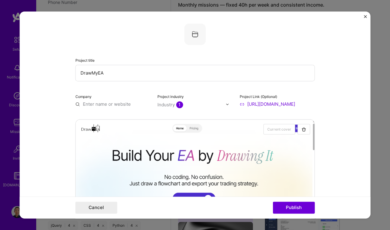
click at [348, 95] on form "Project title DrawMyEA Company Project industry Industry 1 Project Link (Option…" at bounding box center [194, 114] width 351 height 207
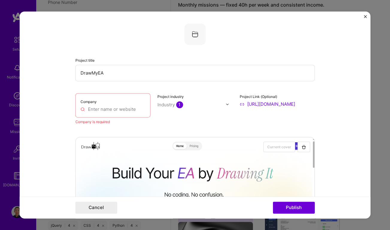
click at [88, 72] on input "DrawMyEA" at bounding box center [195, 73] width 240 height 16
click at [93, 109] on input "text" at bounding box center [113, 109] width 65 height 6
paste input "DrawMyEA"
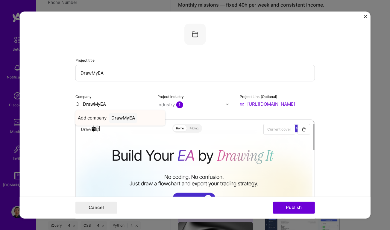
type input "DrawMyEA"
click at [88, 117] on span "Add company" at bounding box center [92, 118] width 29 height 6
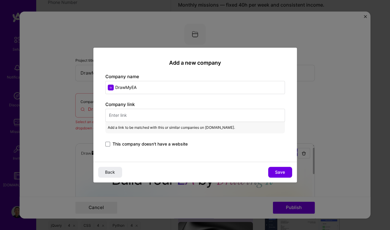
click at [149, 113] on input "text" at bounding box center [195, 115] width 180 height 13
paste input "[URL][DOMAIN_NAME]"
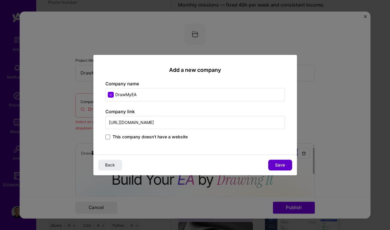
type input "[URL][DOMAIN_NAME]"
click at [278, 162] on span "Save" at bounding box center [280, 165] width 10 height 6
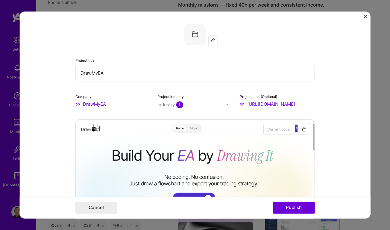
click at [193, 35] on img at bounding box center [195, 34] width 22 height 22
click at [212, 40] on img at bounding box center [213, 40] width 5 height 5
click at [209, 43] on div at bounding box center [213, 40] width 9 height 9
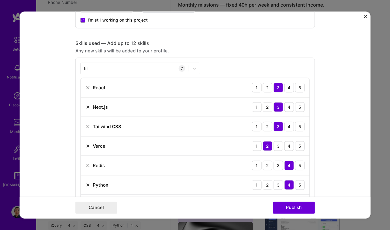
scroll to position [381, 0]
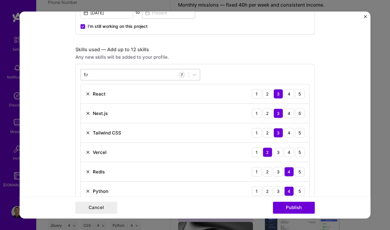
click at [93, 72] on div "fir fir" at bounding box center [135, 75] width 108 height 10
click at [338, 92] on form "Project title DrawMyEA Company DrawMyEA Project industry Industry 1 Project Lin…" at bounding box center [194, 114] width 351 height 207
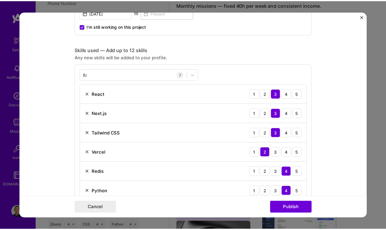
scroll to position [435, 0]
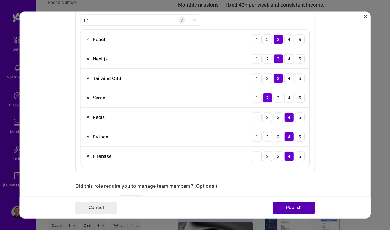
click at [297, 210] on button "Publish" at bounding box center [294, 208] width 42 height 12
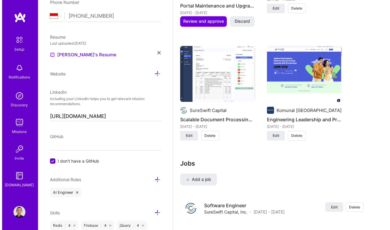
scroll to position [733, 0]
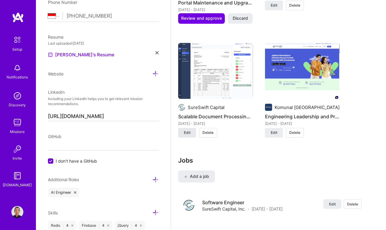
click at [185, 131] on span "Edit" at bounding box center [187, 132] width 7 height 5
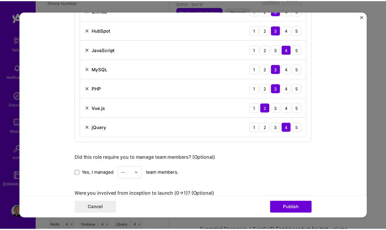
scroll to position [572, 0]
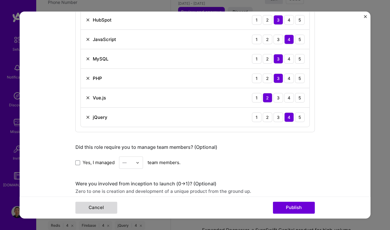
click at [95, 206] on button "Cancel" at bounding box center [96, 208] width 42 height 12
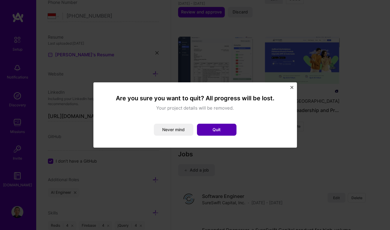
click at [211, 130] on button "Quit" at bounding box center [217, 130] width 40 height 12
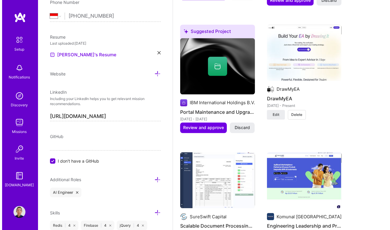
scroll to position [624, 0]
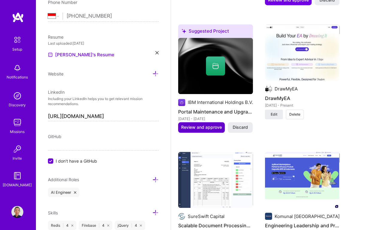
click at [213, 124] on span "Review and approve" at bounding box center [201, 127] width 41 height 6
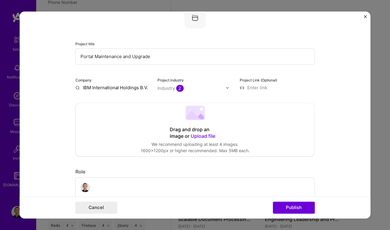
scroll to position [54, 0]
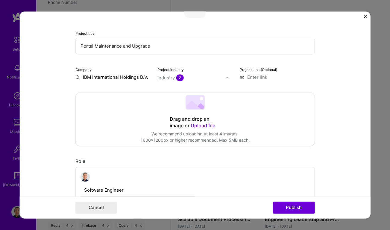
click at [27, 155] on form "Editing suggested project This project is suggested based on your LinkedIn, res…" at bounding box center [194, 114] width 351 height 207
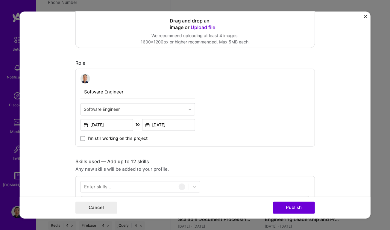
scroll to position [163, 0]
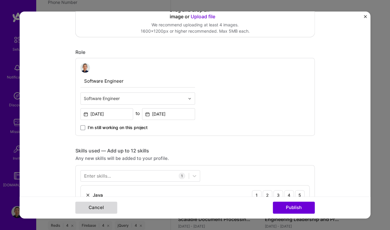
click at [99, 207] on button "Cancel" at bounding box center [96, 208] width 42 height 12
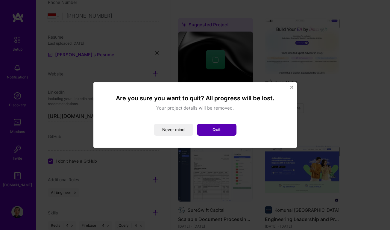
click at [219, 133] on button "Quit" at bounding box center [217, 130] width 40 height 12
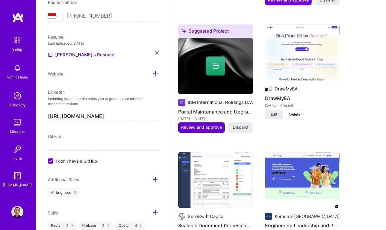
click at [205, 127] on span "Review and approve" at bounding box center [201, 127] width 41 height 6
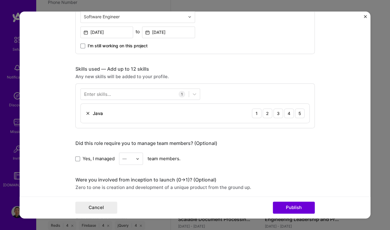
scroll to position [272, 0]
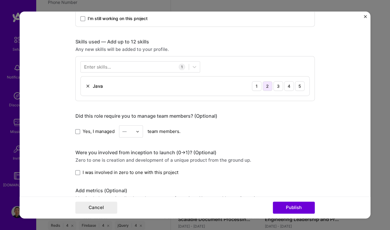
click at [269, 86] on div "2" at bounding box center [268, 86] width 10 height 10
click at [151, 64] on div at bounding box center [135, 67] width 108 height 10
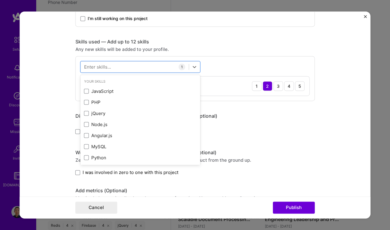
scroll to position [299, 0]
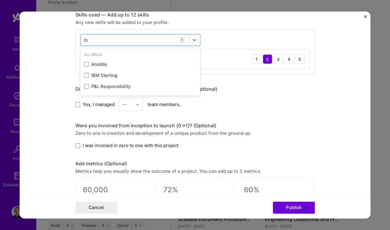
type input "ibm"
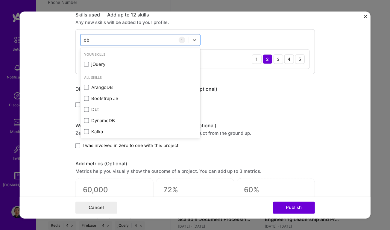
type input "db2"
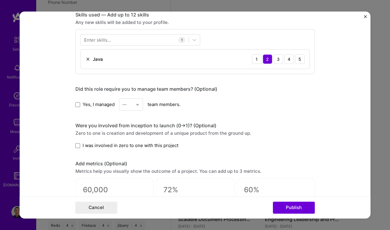
click at [348, 102] on form "Editing suggested project This project is suggested based on your LinkedIn, res…" at bounding box center [194, 114] width 351 height 207
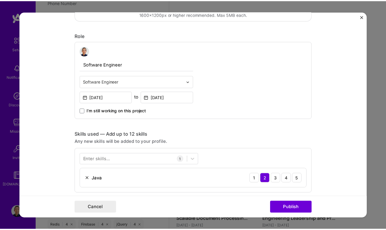
scroll to position [163, 0]
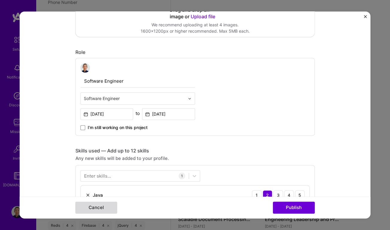
click at [97, 210] on button "Cancel" at bounding box center [96, 208] width 42 height 12
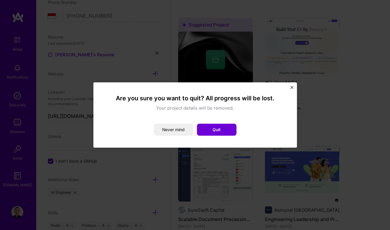
click at [224, 130] on button "Quit" at bounding box center [217, 130] width 40 height 12
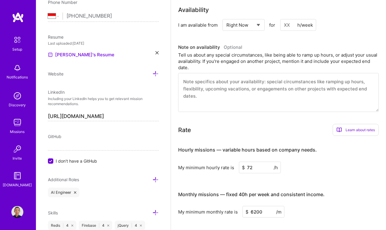
scroll to position [243, 0]
